Goal: Task Accomplishment & Management: Use online tool/utility

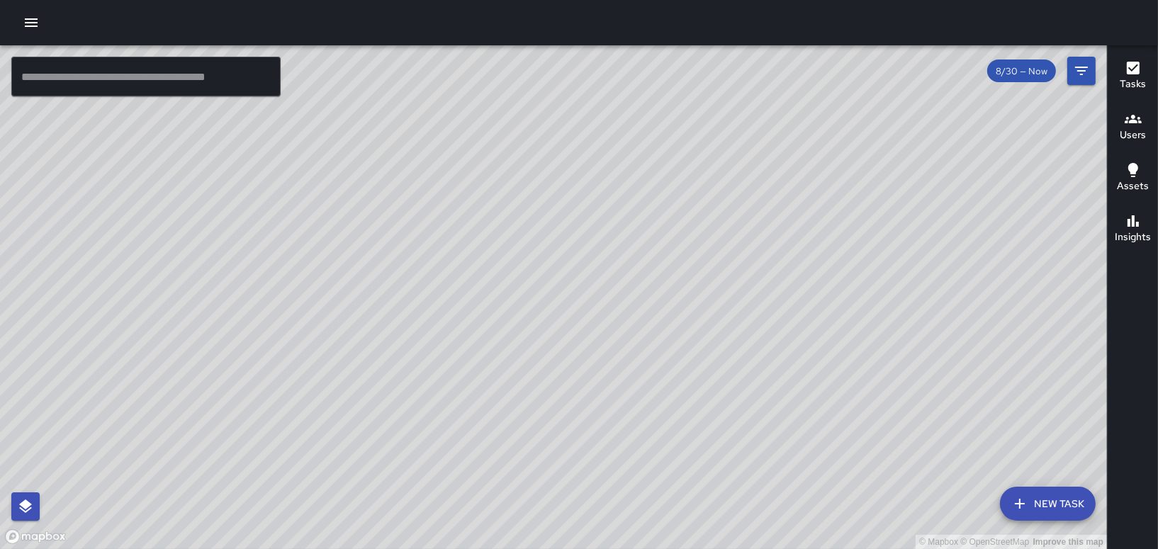
drag, startPoint x: 724, startPoint y: 252, endPoint x: 913, endPoint y: 440, distance: 266.6
click at [913, 440] on div "© Mapbox © OpenStreetMap Improve this map" at bounding box center [553, 297] width 1107 height 504
drag, startPoint x: 888, startPoint y: 444, endPoint x: 856, endPoint y: 385, distance: 66.9
click at [858, 389] on div "© Mapbox © OpenStreetMap Improve this map" at bounding box center [553, 297] width 1107 height 504
click at [20, 15] on button "button" at bounding box center [31, 23] width 28 height 28
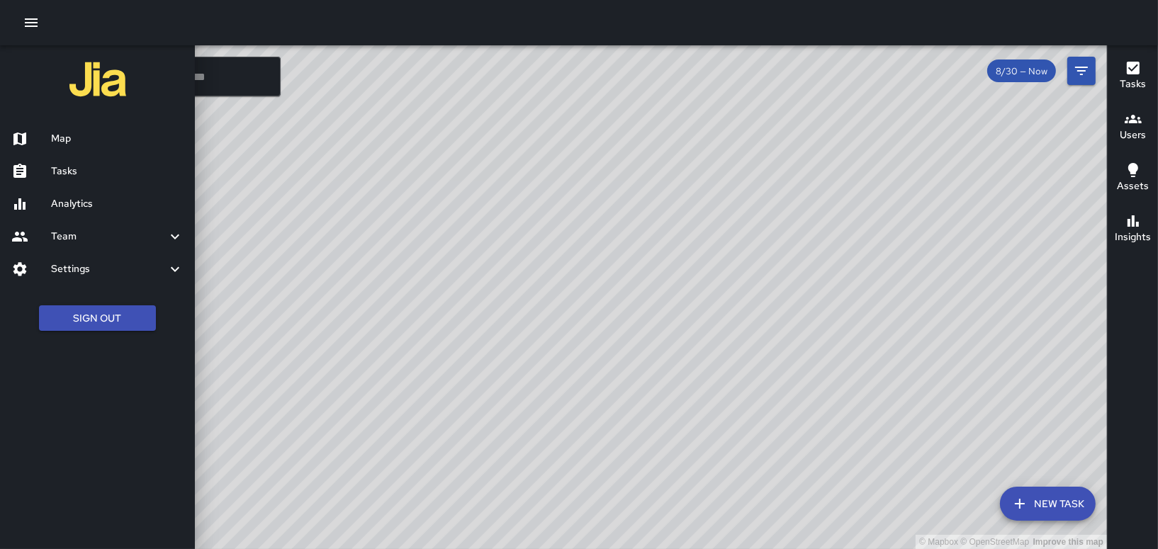
click at [74, 181] on link "Tasks" at bounding box center [97, 171] width 195 height 33
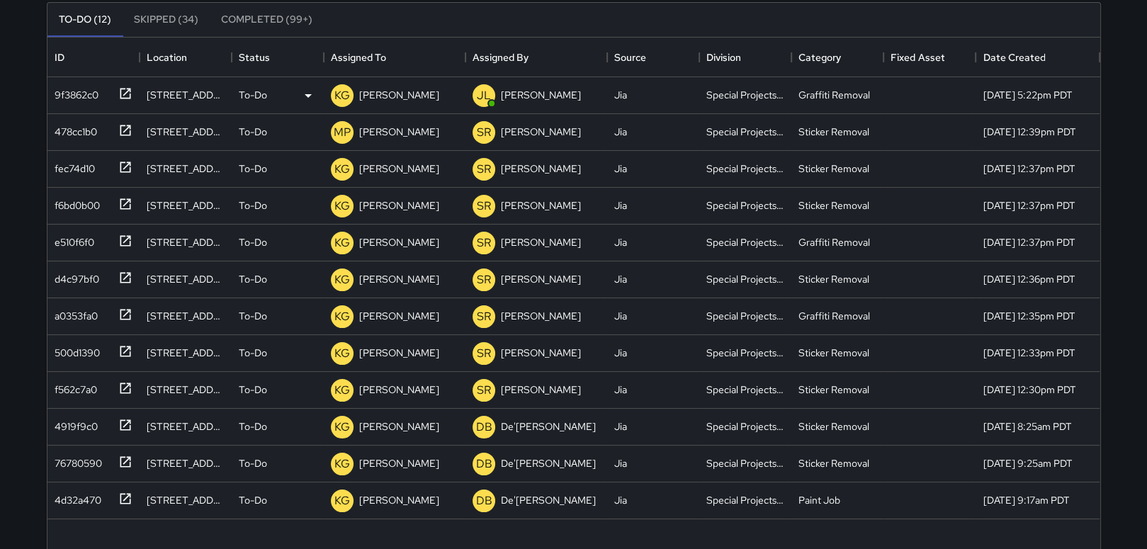
scroll to position [142, 0]
click at [67, 247] on div "e510f6f0" at bounding box center [71, 239] width 45 height 20
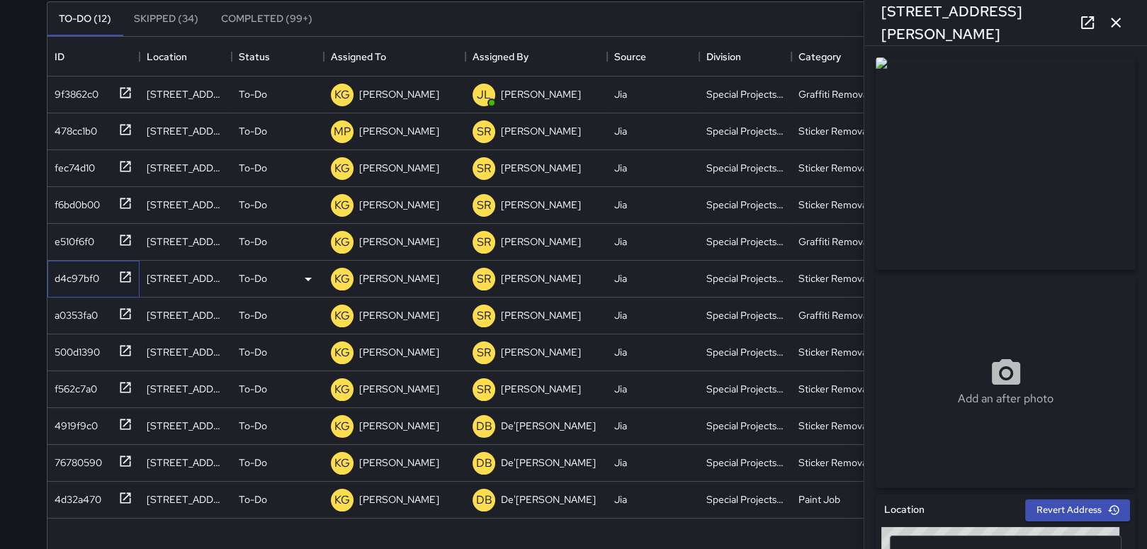
click at [61, 275] on div "d4c97bf0" at bounding box center [74, 276] width 50 height 20
click at [75, 305] on div "a0353fa0" at bounding box center [73, 313] width 49 height 20
click at [55, 360] on div "500d1390" at bounding box center [91, 349] width 84 height 23
click at [55, 386] on div "f562c7a0" at bounding box center [73, 386] width 48 height 20
click at [72, 413] on div "4919f9c0" at bounding box center [73, 423] width 49 height 20
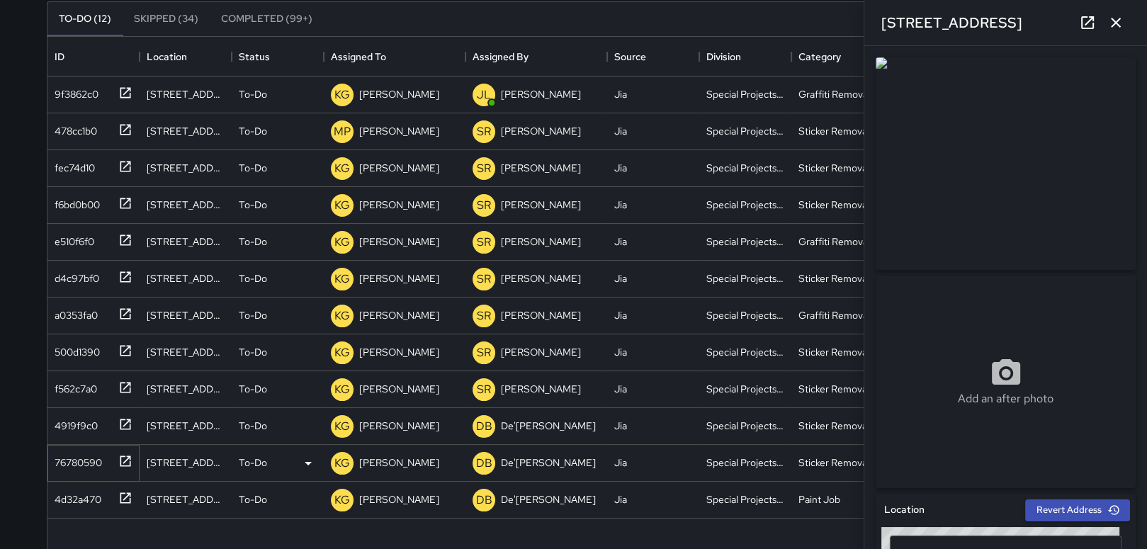
click at [65, 456] on div "76780590" at bounding box center [75, 460] width 53 height 20
click at [74, 505] on div "4d32a470" at bounding box center [75, 497] width 52 height 20
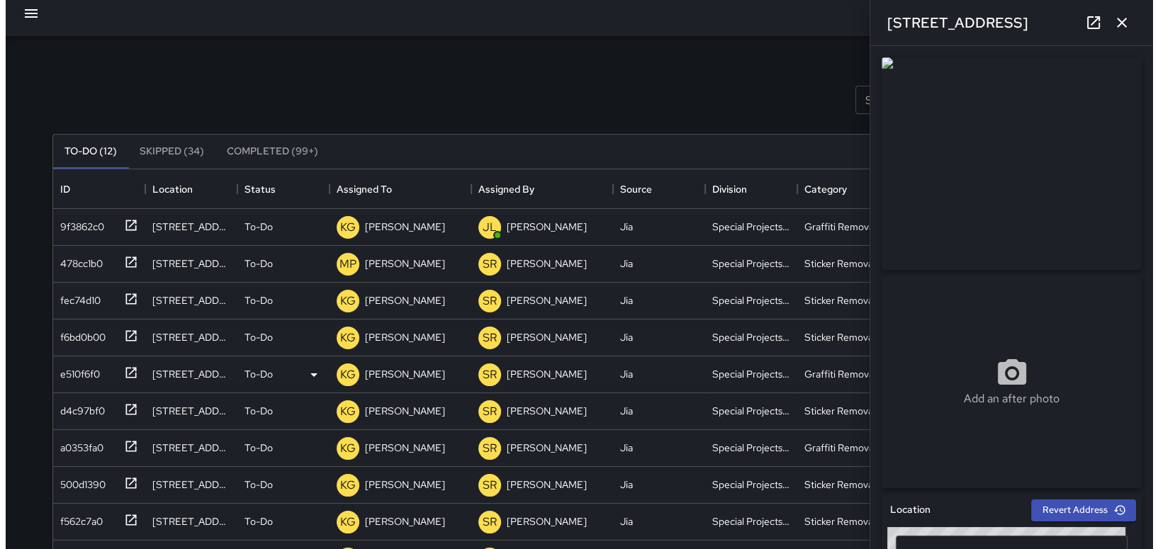
scroll to position [0, 0]
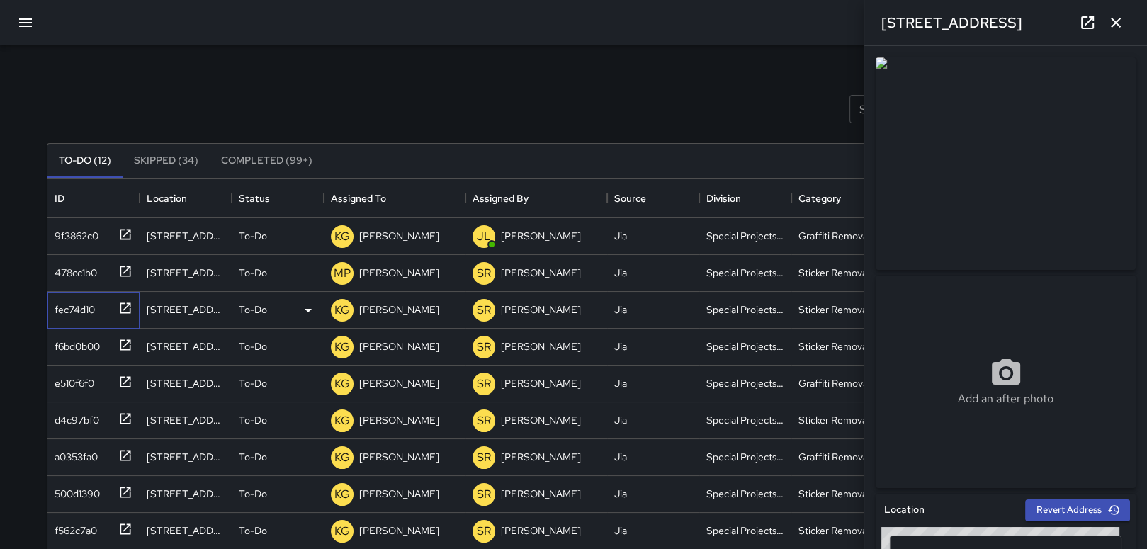
click at [70, 314] on div "fec74d10" at bounding box center [72, 307] width 46 height 20
click at [74, 273] on div "478cc1b0" at bounding box center [73, 270] width 48 height 20
click at [81, 232] on div "9f3862c0" at bounding box center [74, 233] width 50 height 20
click at [162, 162] on button "Skipped (34)" at bounding box center [166, 161] width 87 height 34
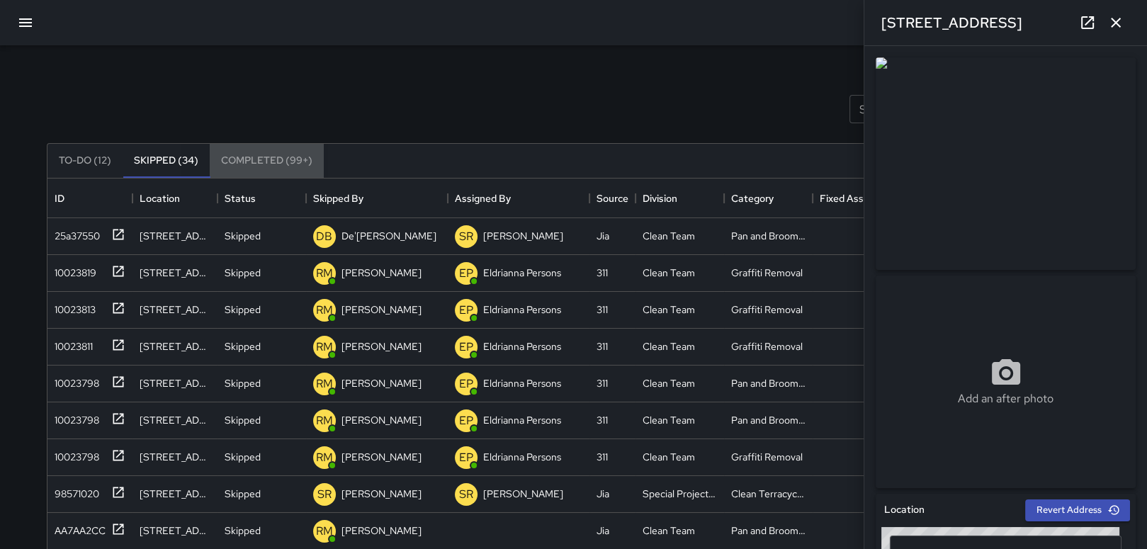
click at [244, 157] on button "Completed (99+)" at bounding box center [267, 161] width 114 height 34
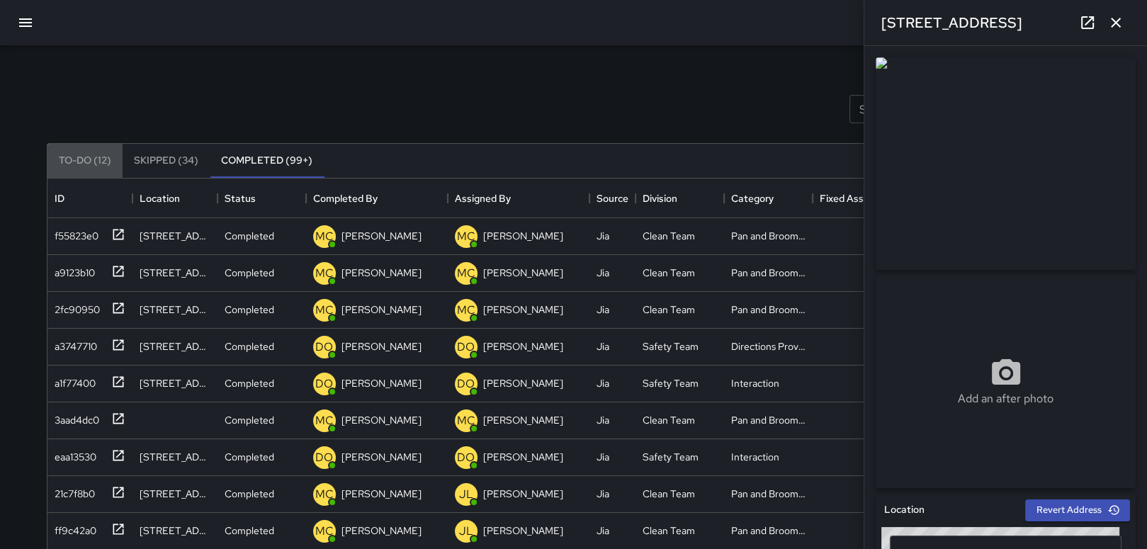
click at [80, 159] on button "To-Do (12)" at bounding box center [84, 161] width 75 height 34
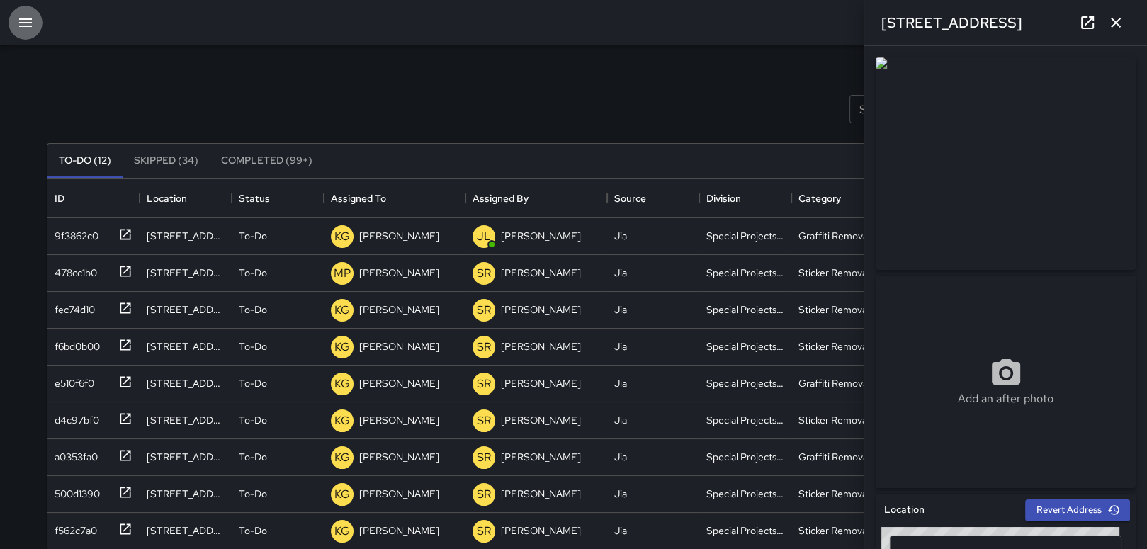
click at [26, 25] on icon "button" at bounding box center [25, 22] width 17 height 17
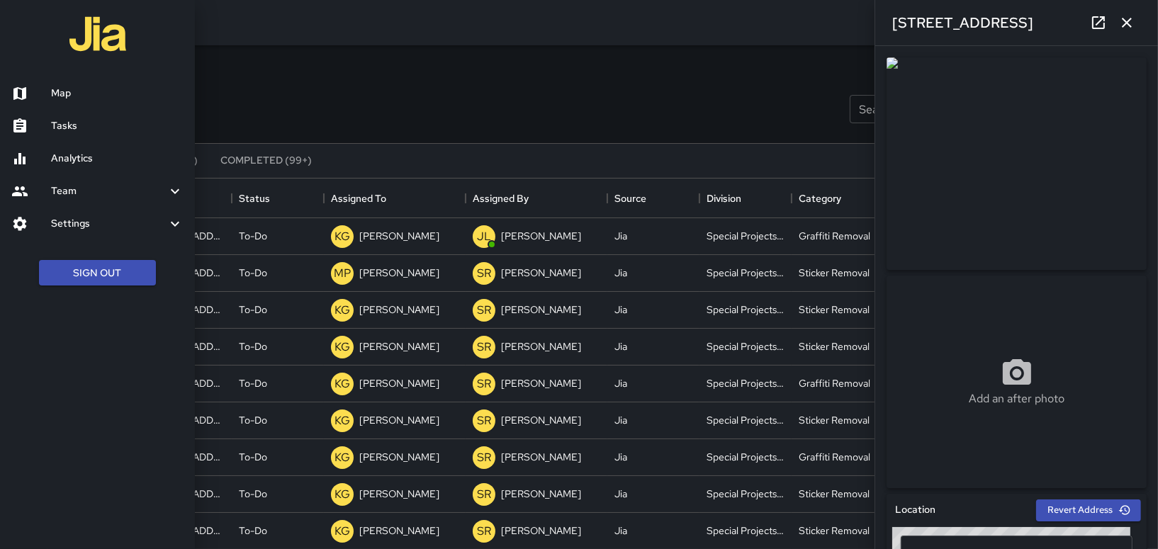
click at [65, 103] on link "Map" at bounding box center [97, 93] width 195 height 33
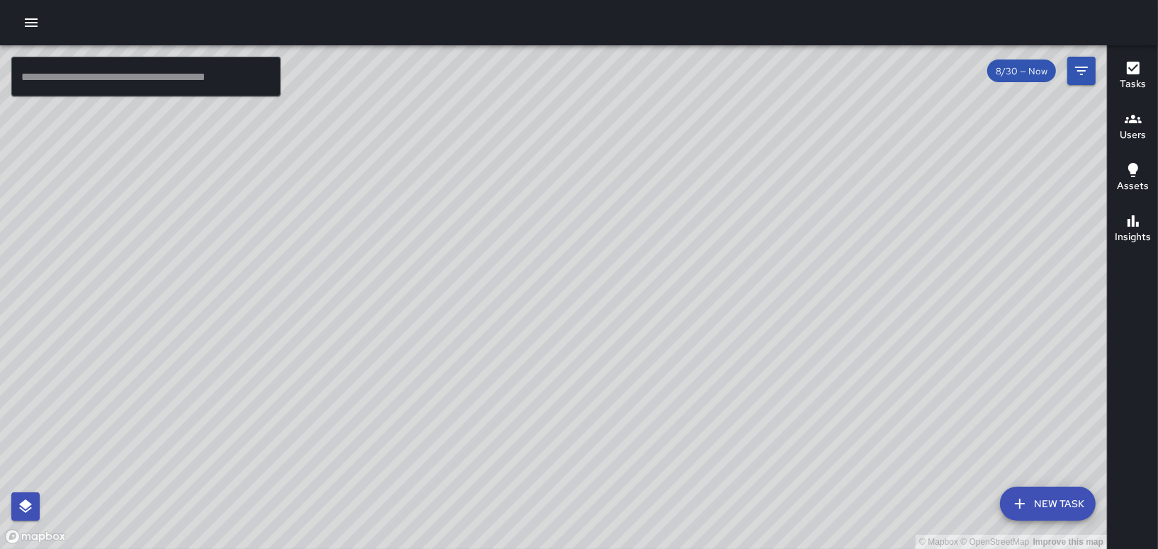
drag, startPoint x: 483, startPoint y: 322, endPoint x: 583, endPoint y: 397, distance: 124.6
click at [583, 397] on div "© Mapbox © OpenStreetMap Improve this map" at bounding box center [553, 297] width 1107 height 504
